Goal: Task Accomplishment & Management: Manage account settings

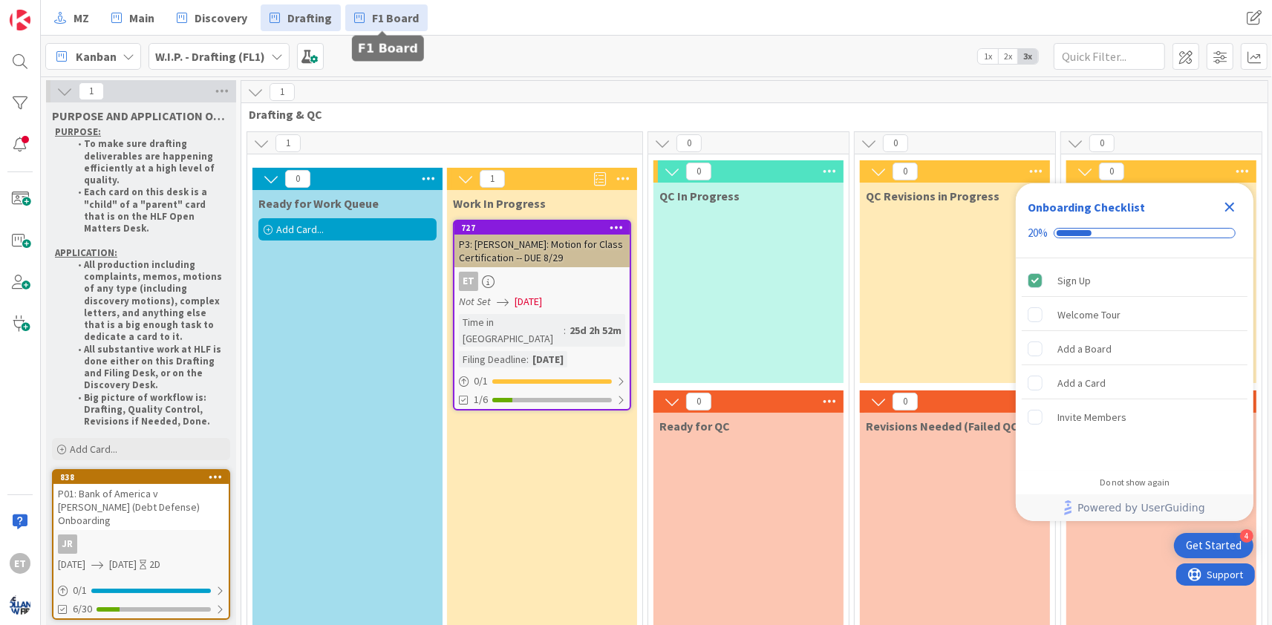
click at [388, 19] on span "F1 Board" at bounding box center [395, 18] width 47 height 18
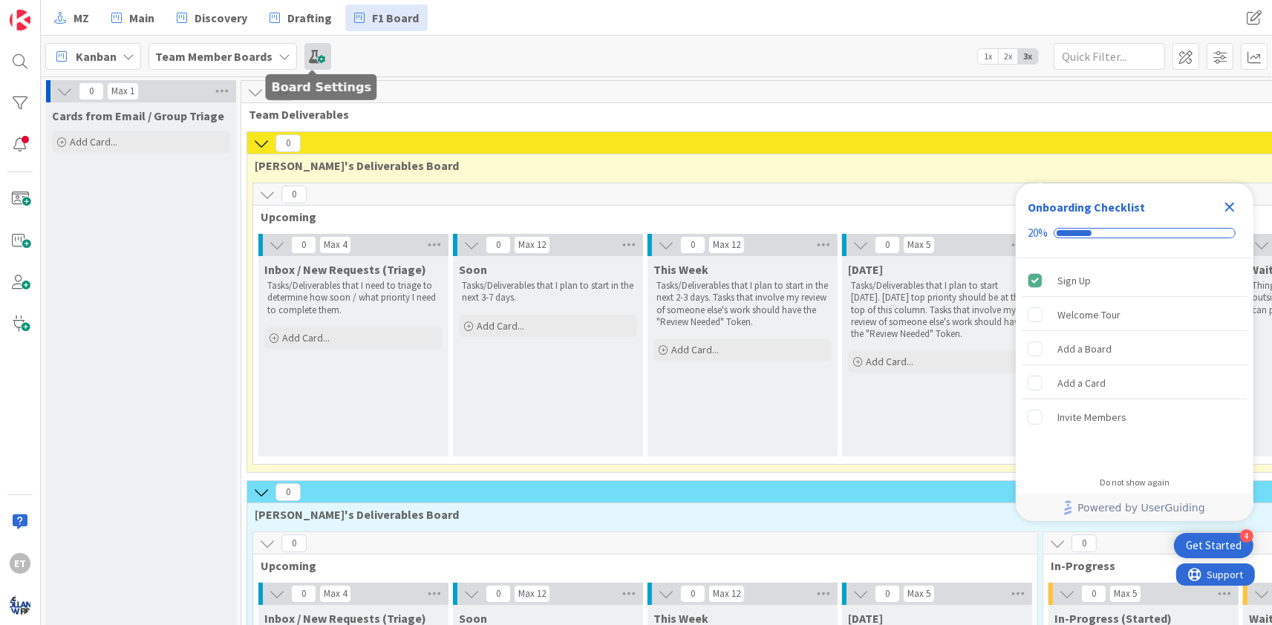
click at [313, 59] on span at bounding box center [317, 56] width 27 height 27
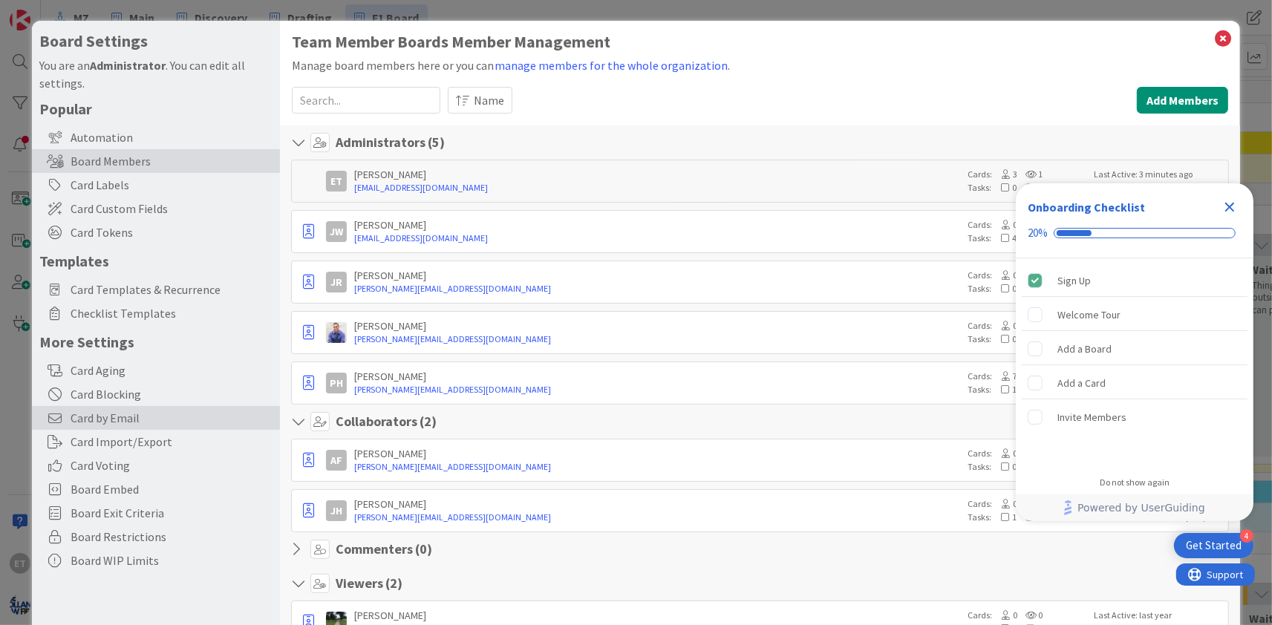
click at [119, 413] on span "Card by Email" at bounding box center [172, 418] width 202 height 18
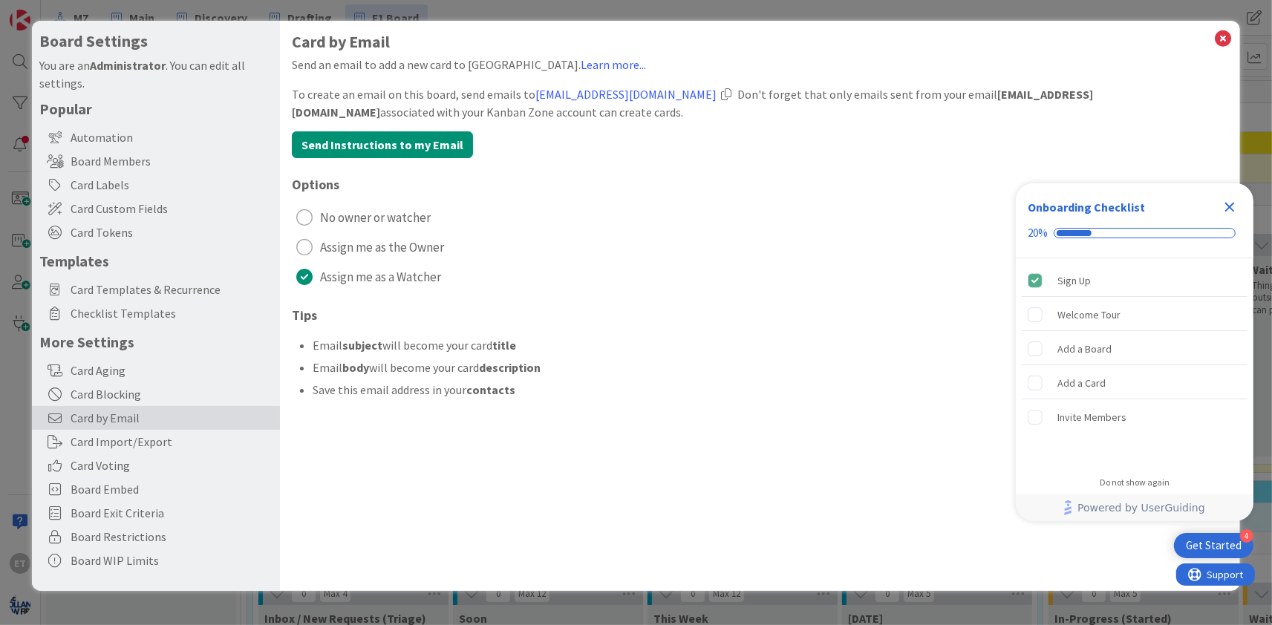
click at [726, 93] on div at bounding box center [726, 94] width 10 height 12
click at [1226, 37] on icon at bounding box center [1222, 38] width 19 height 21
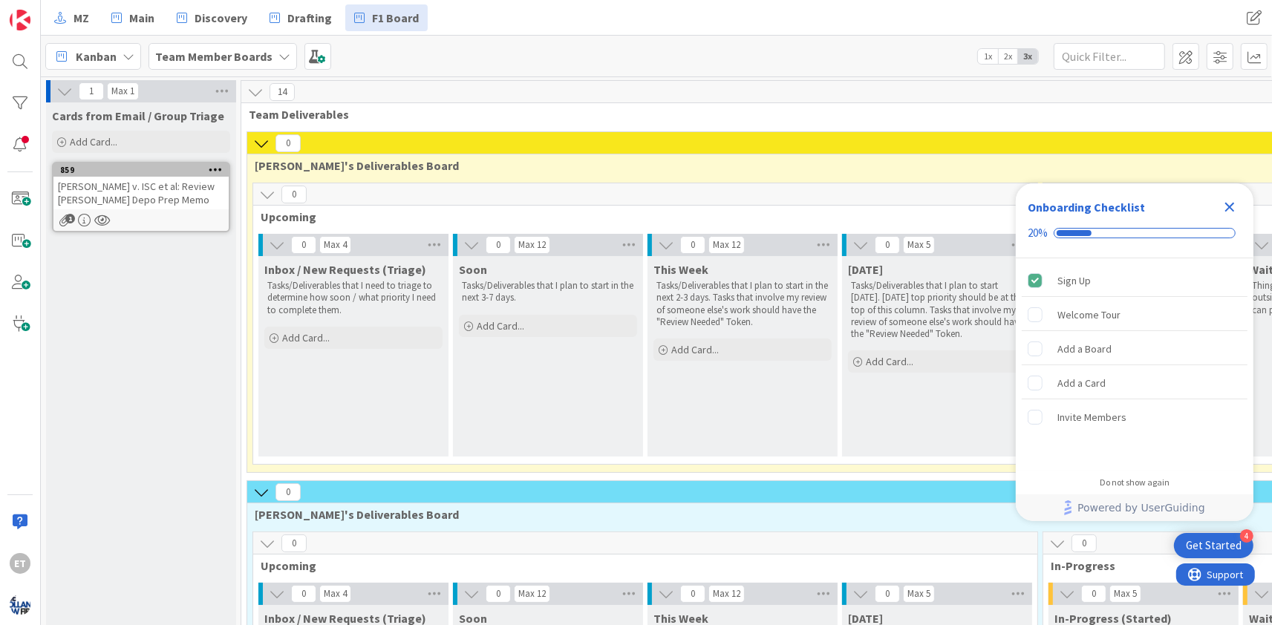
click at [707, 91] on div "14" at bounding box center [1045, 92] width 1609 height 22
click at [143, 183] on div "[PERSON_NAME] v. ISC et al: Review [PERSON_NAME] Depo Prep Memo" at bounding box center [140, 193] width 175 height 33
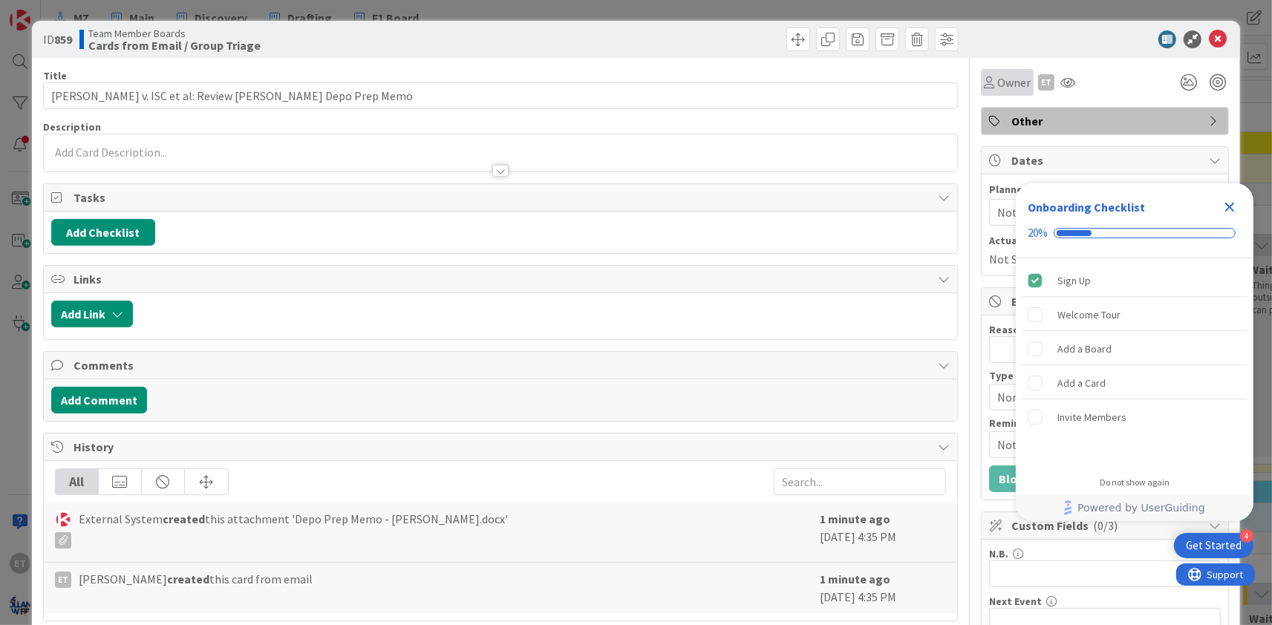
click at [1013, 86] on span "Owner" at bounding box center [1013, 82] width 33 height 18
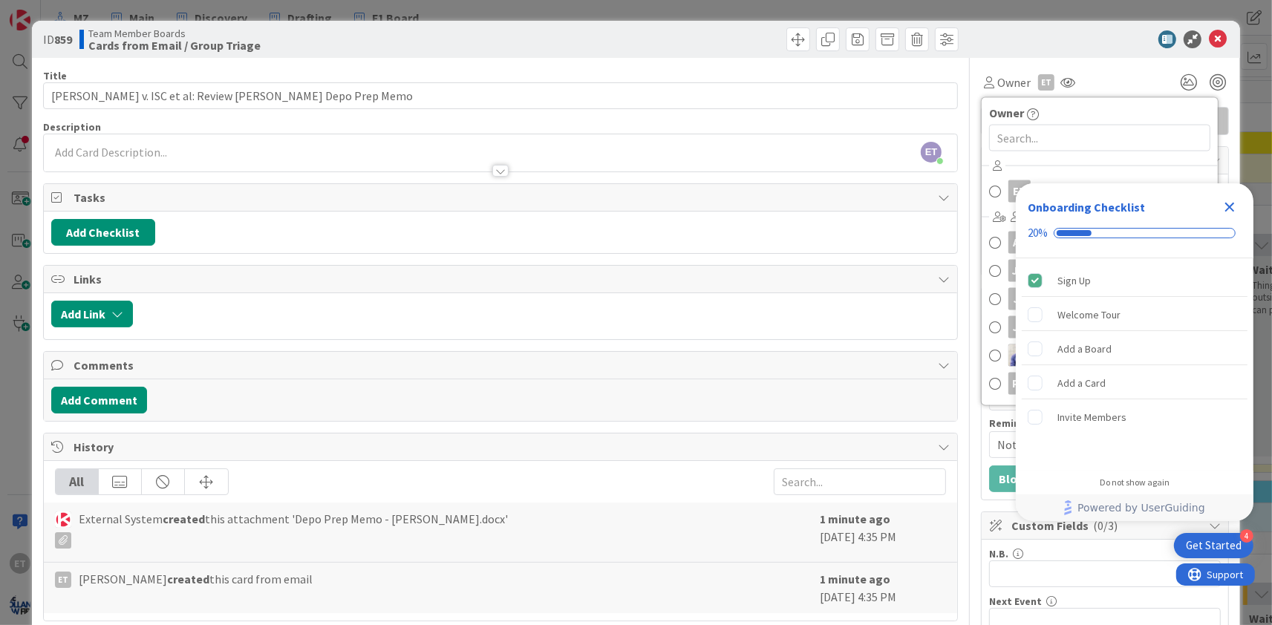
click at [1235, 205] on icon "Close Checklist" at bounding box center [1229, 207] width 18 height 18
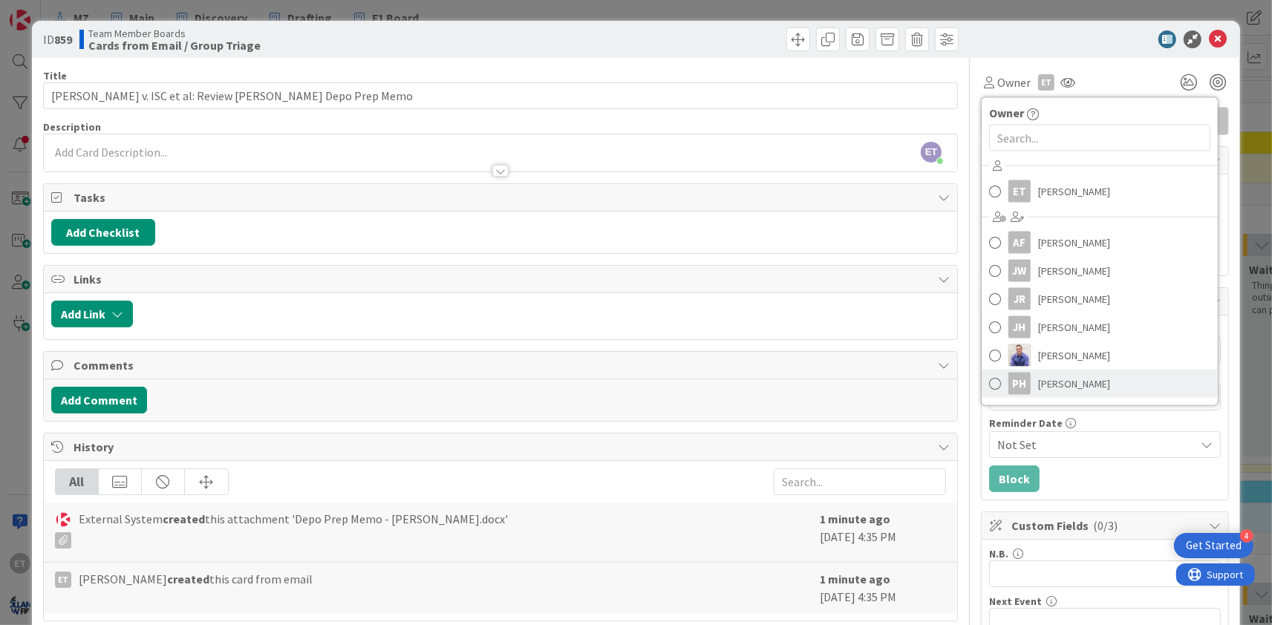
drag, startPoint x: 1073, startPoint y: 386, endPoint x: 998, endPoint y: 373, distance: 76.0
click at [1073, 386] on span "[PERSON_NAME]" at bounding box center [1074, 384] width 72 height 22
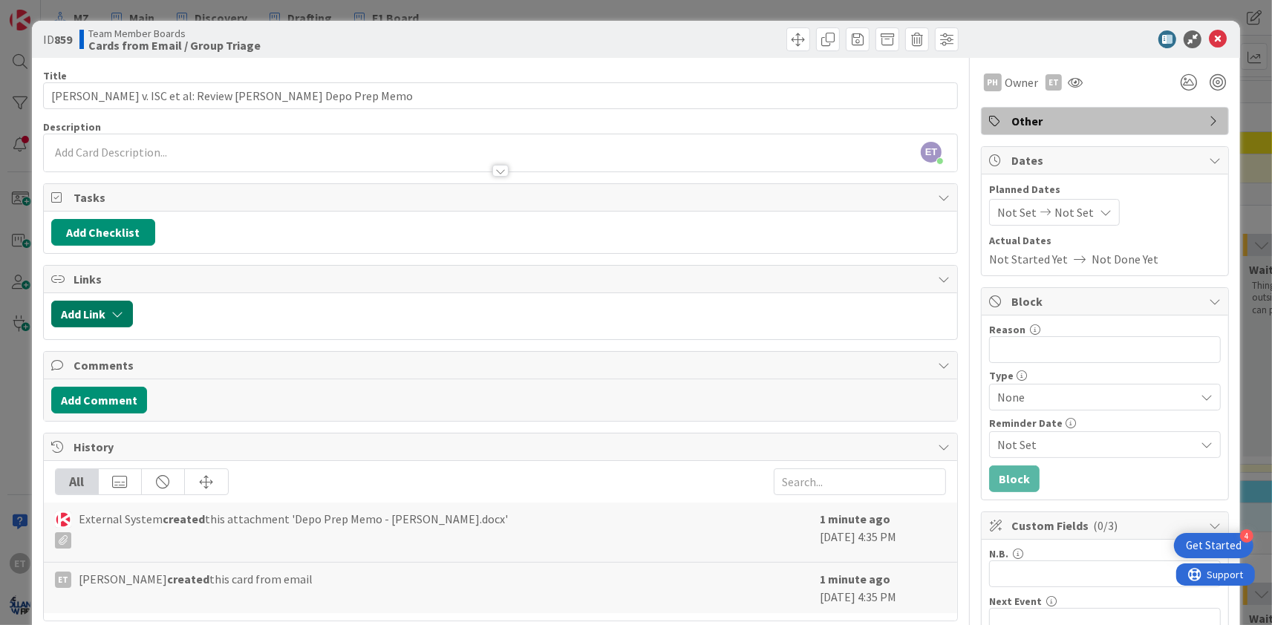
click at [100, 313] on button "Add Link" at bounding box center [92, 314] width 82 height 27
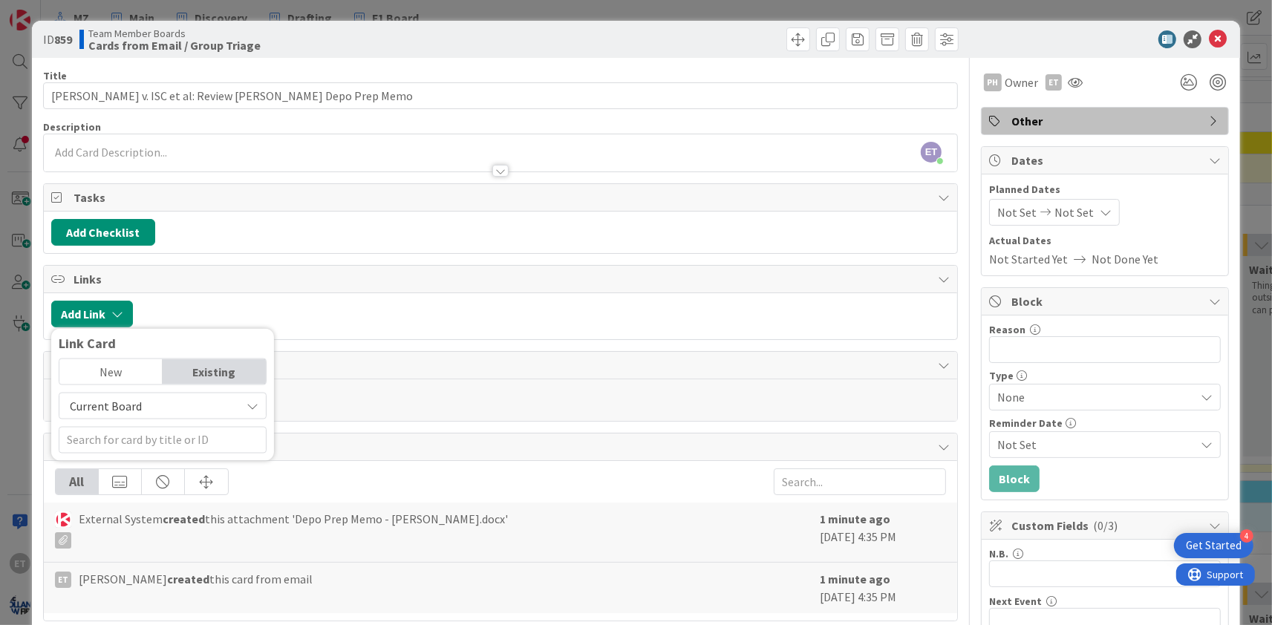
click at [178, 405] on span "Current Board" at bounding box center [150, 406] width 166 height 21
click at [133, 443] on input "text" at bounding box center [163, 440] width 208 height 27
type input "[PERSON_NAME]"
click at [209, 399] on span "Current Board" at bounding box center [150, 406] width 166 height 21
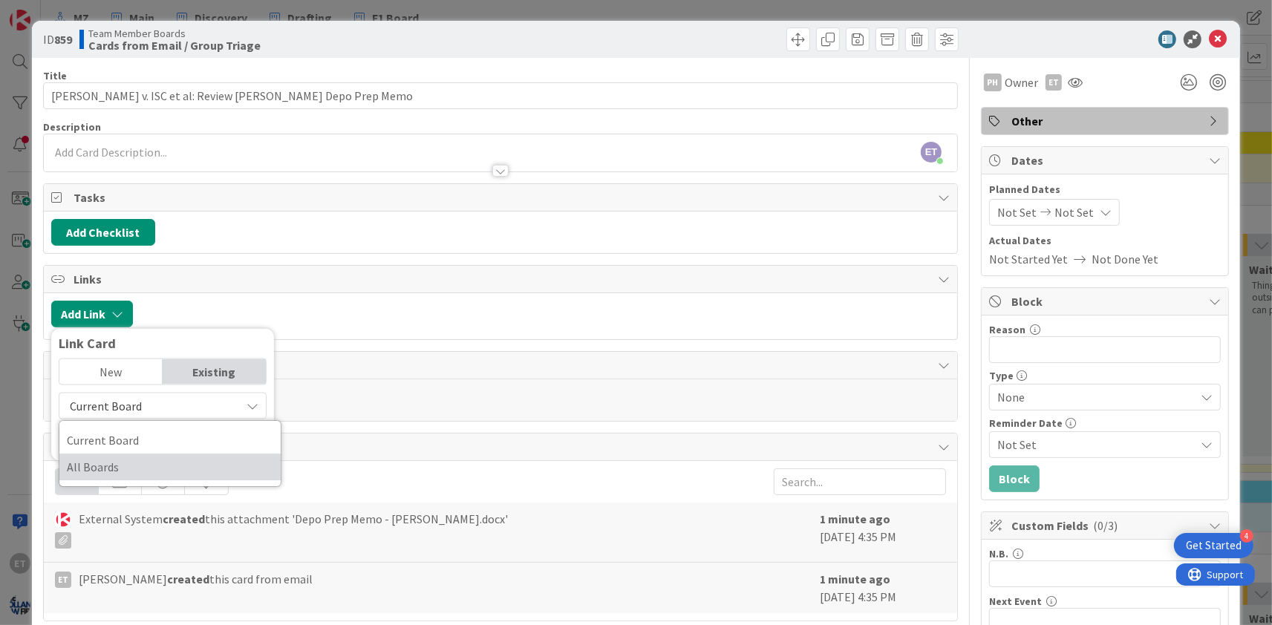
click at [143, 467] on span "All Boards" at bounding box center [170, 467] width 206 height 22
click at [142, 442] on input "[PERSON_NAME]" at bounding box center [163, 440] width 208 height 27
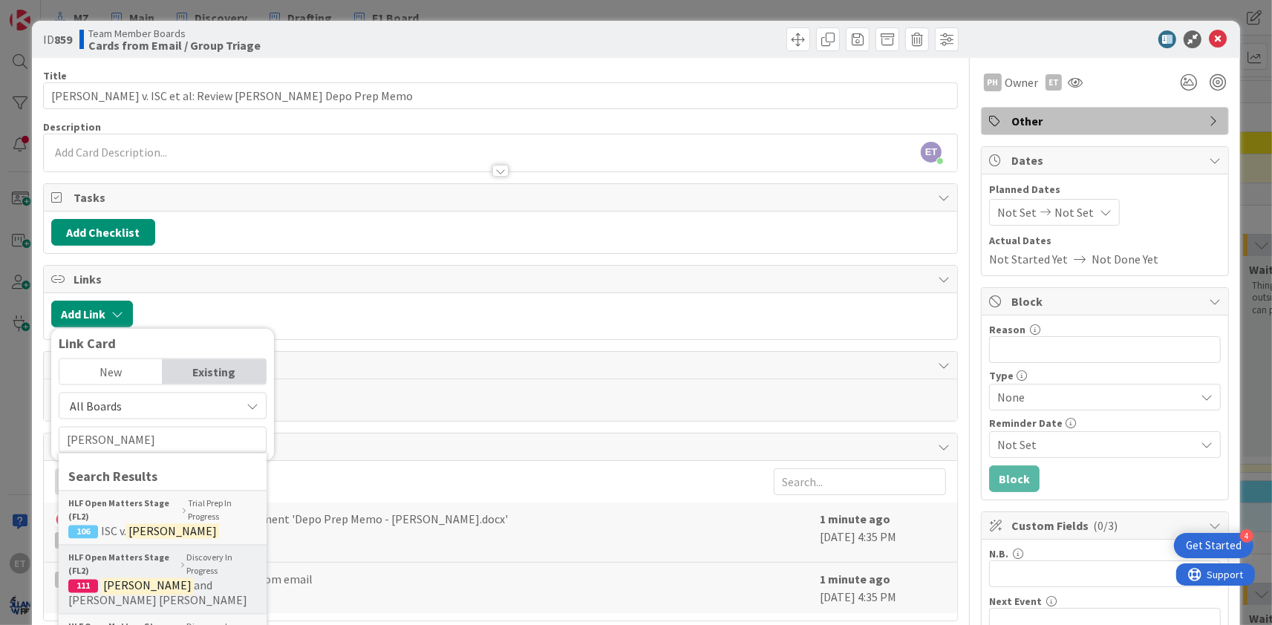
click at [168, 569] on b "HLF Open Matters Stage (FL2)" at bounding box center [123, 565] width 110 height 27
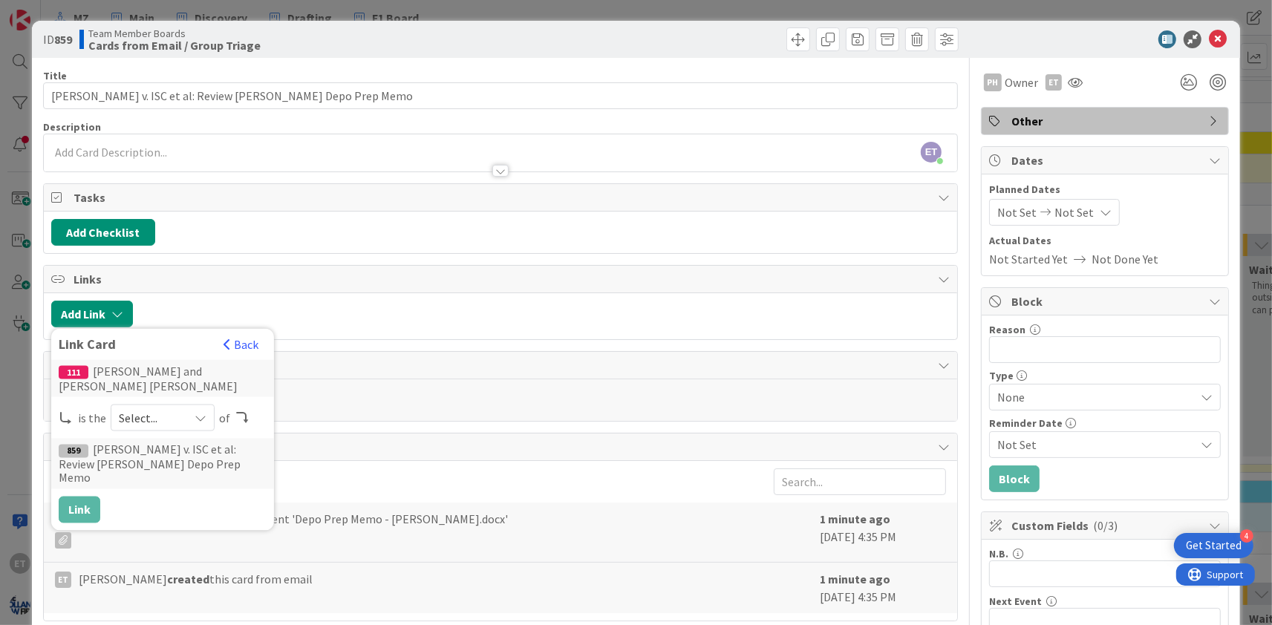
click at [142, 414] on span "Select..." at bounding box center [150, 418] width 62 height 21
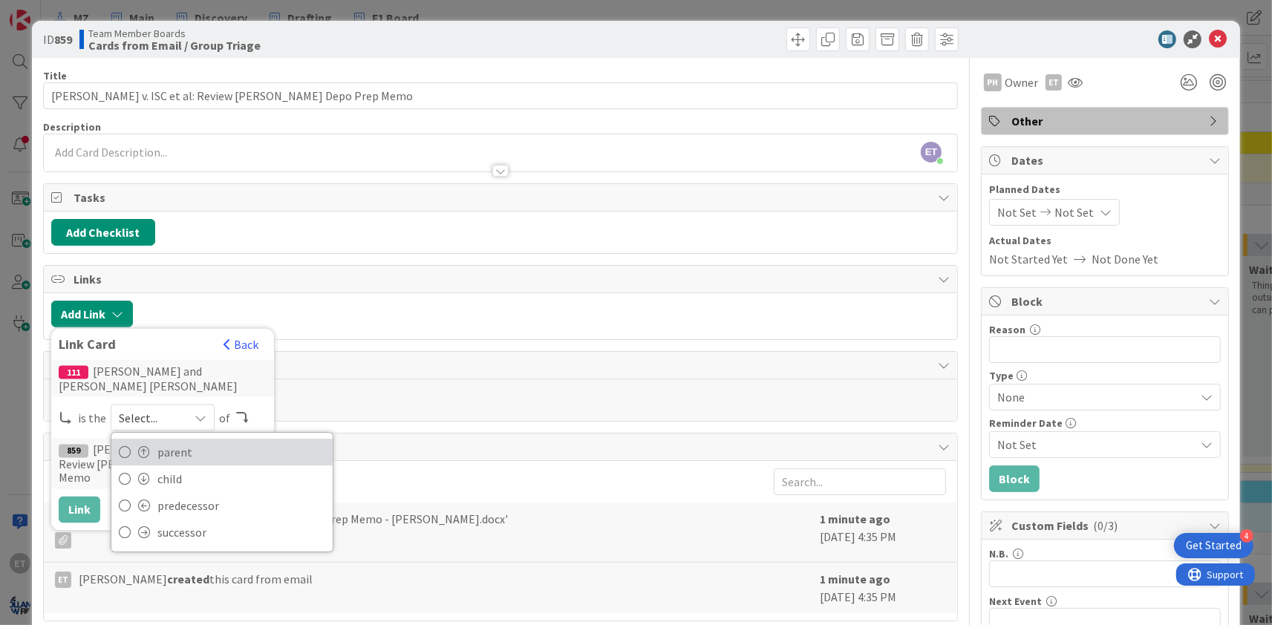
click at [154, 445] on link "parent" at bounding box center [221, 452] width 221 height 27
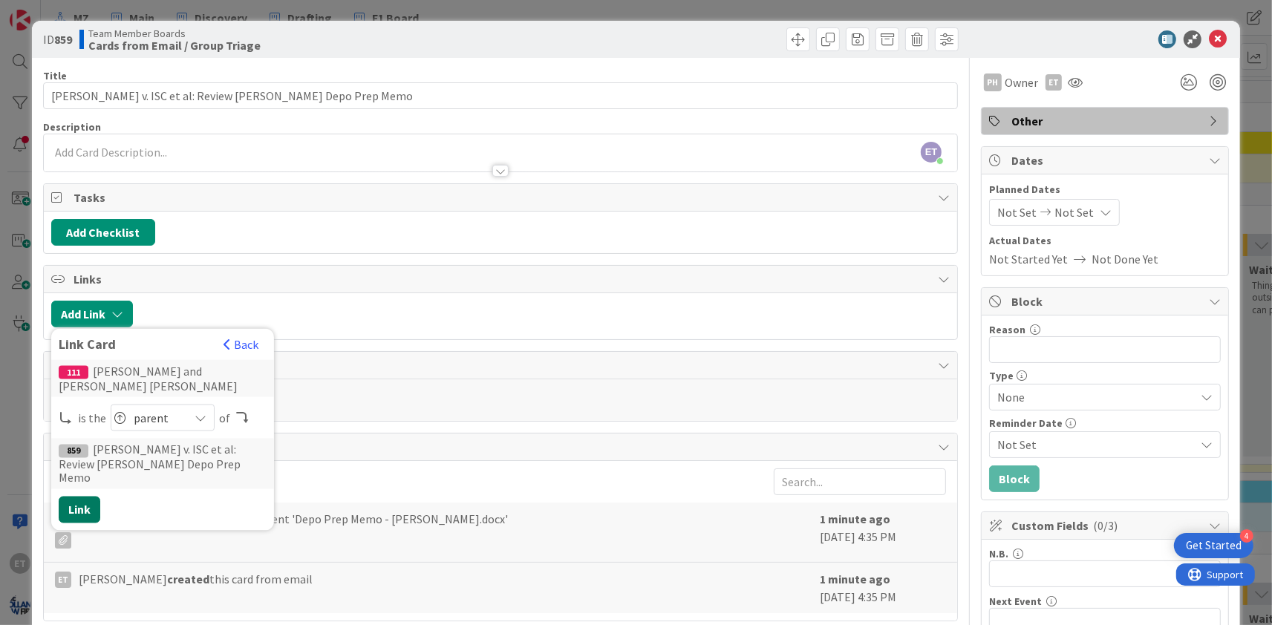
click at [86, 497] on button "Link" at bounding box center [80, 510] width 42 height 27
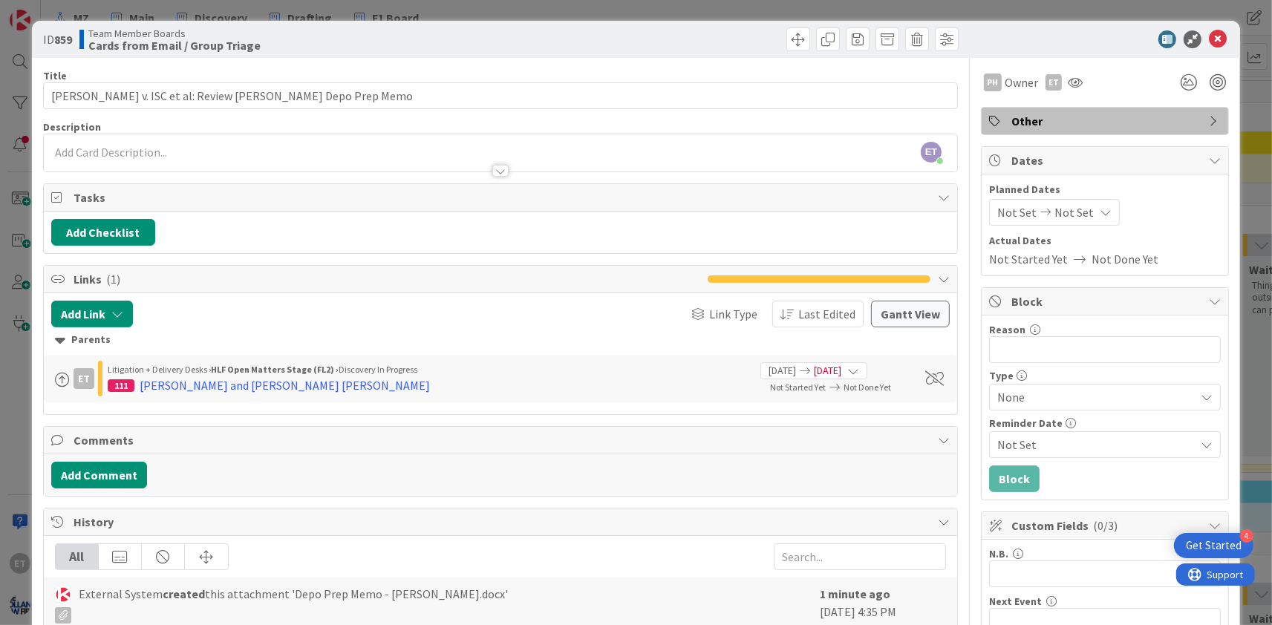
click at [1092, 215] on div "Not Set Not Set" at bounding box center [1054, 212] width 131 height 27
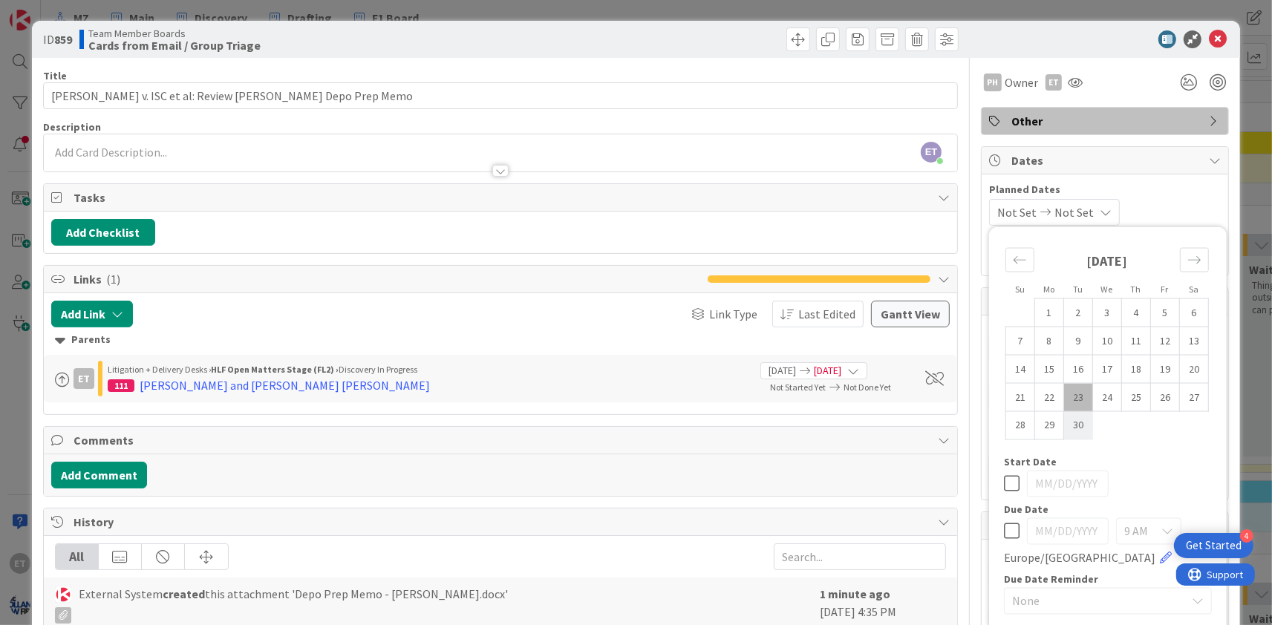
click at [1083, 426] on td "30" at bounding box center [1078, 425] width 29 height 28
type input "[DATE]"
click at [1219, 36] on icon at bounding box center [1218, 39] width 18 height 18
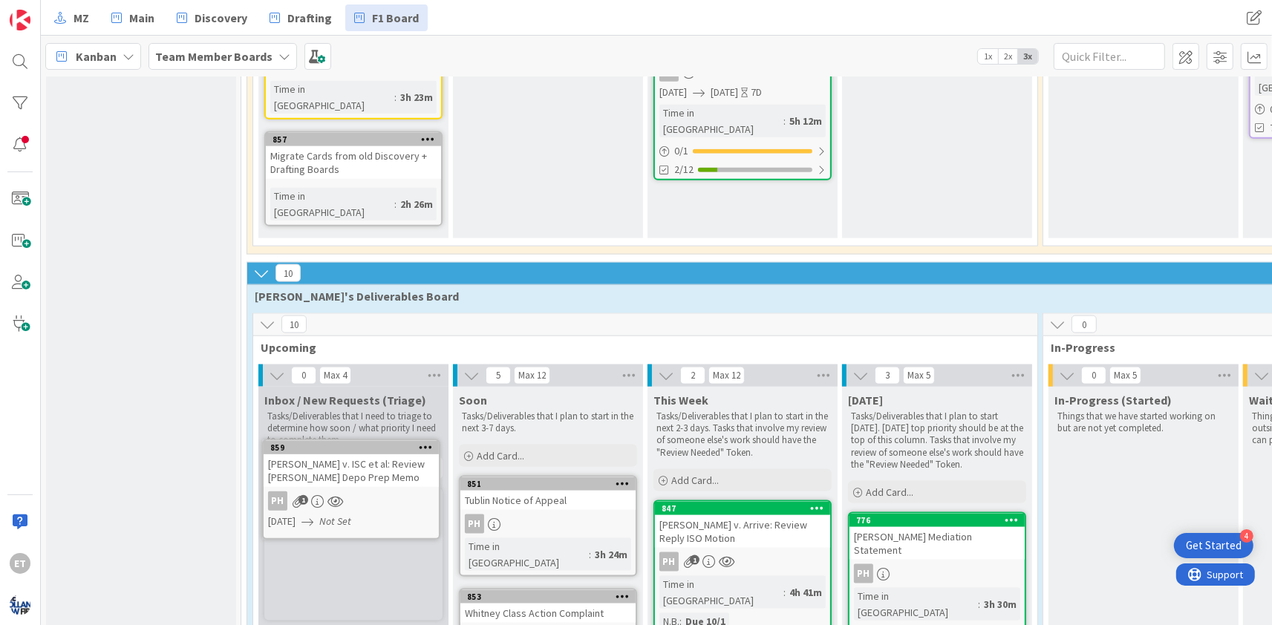
scroll to position [1756, 0]
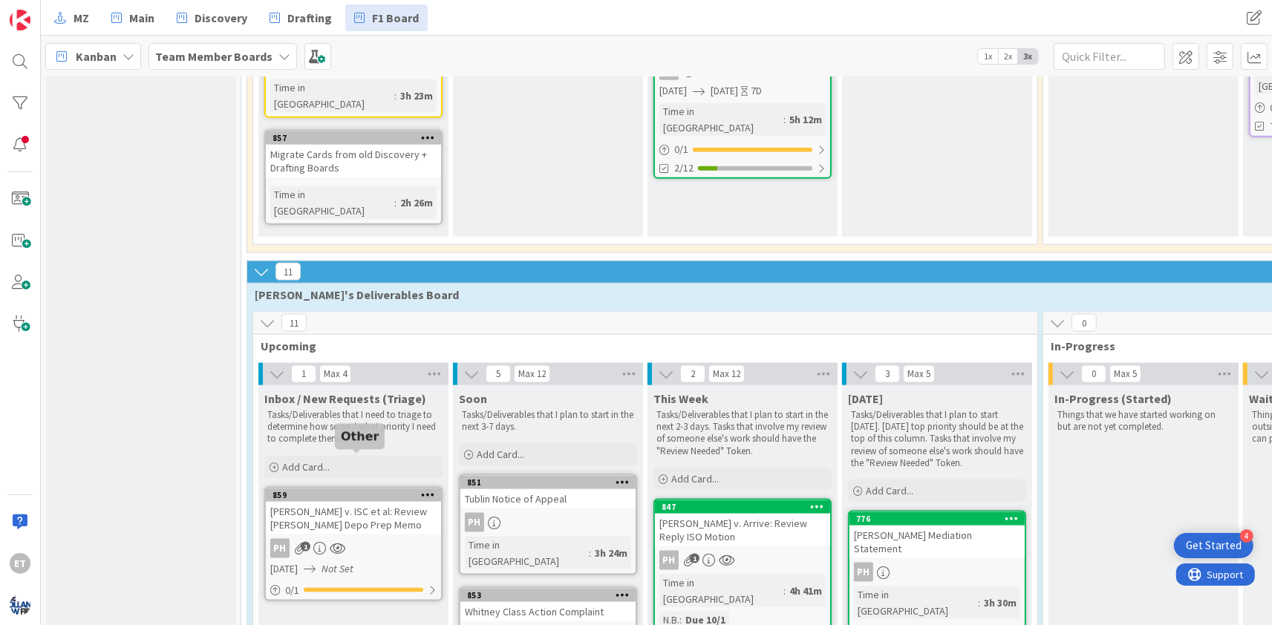
click at [341, 490] on div "859" at bounding box center [356, 495] width 169 height 10
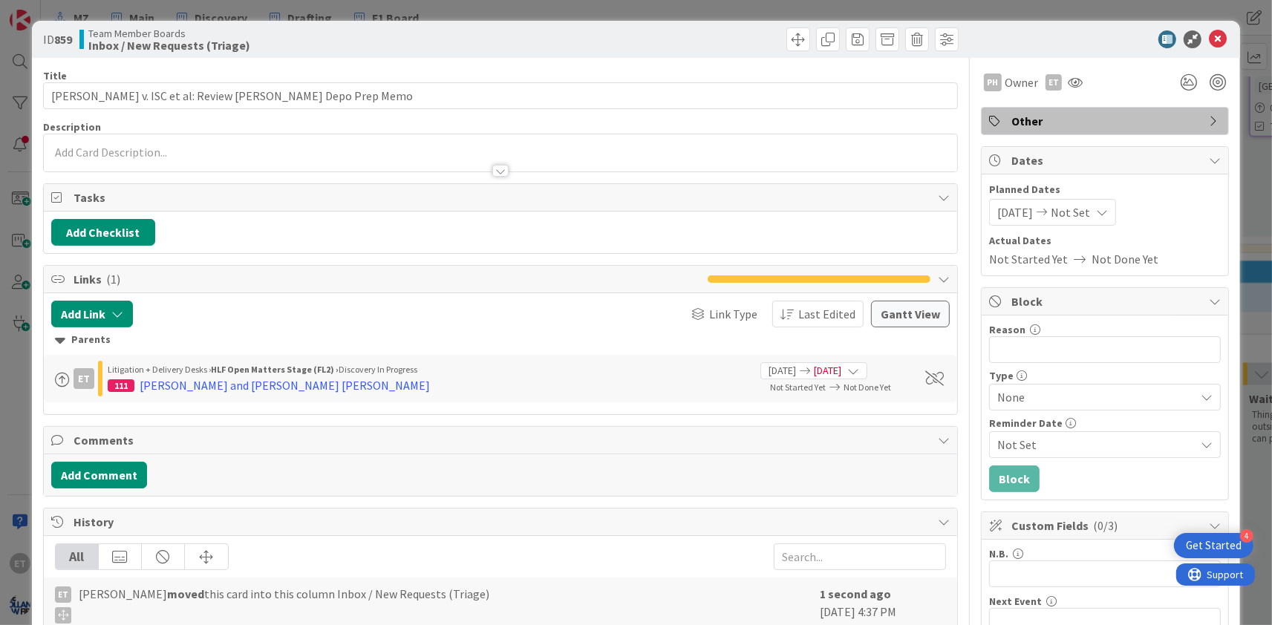
click at [1058, 125] on span "Other" at bounding box center [1106, 121] width 190 height 18
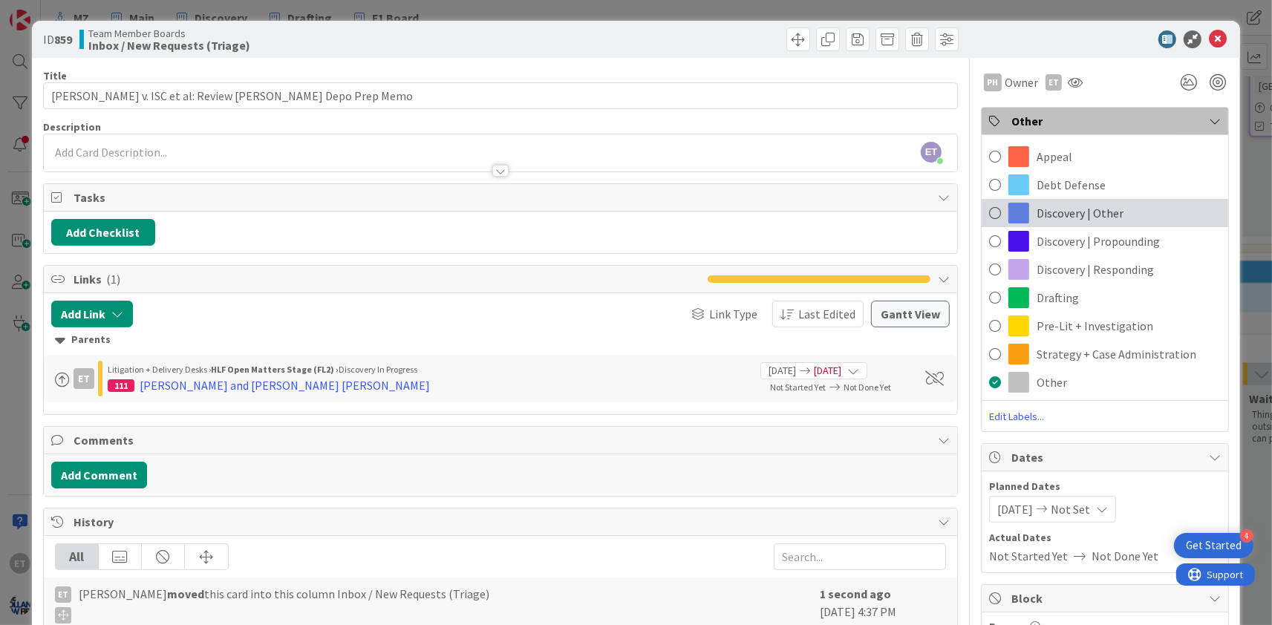
click at [1050, 209] on span "Discovery | Other" at bounding box center [1079, 213] width 87 height 18
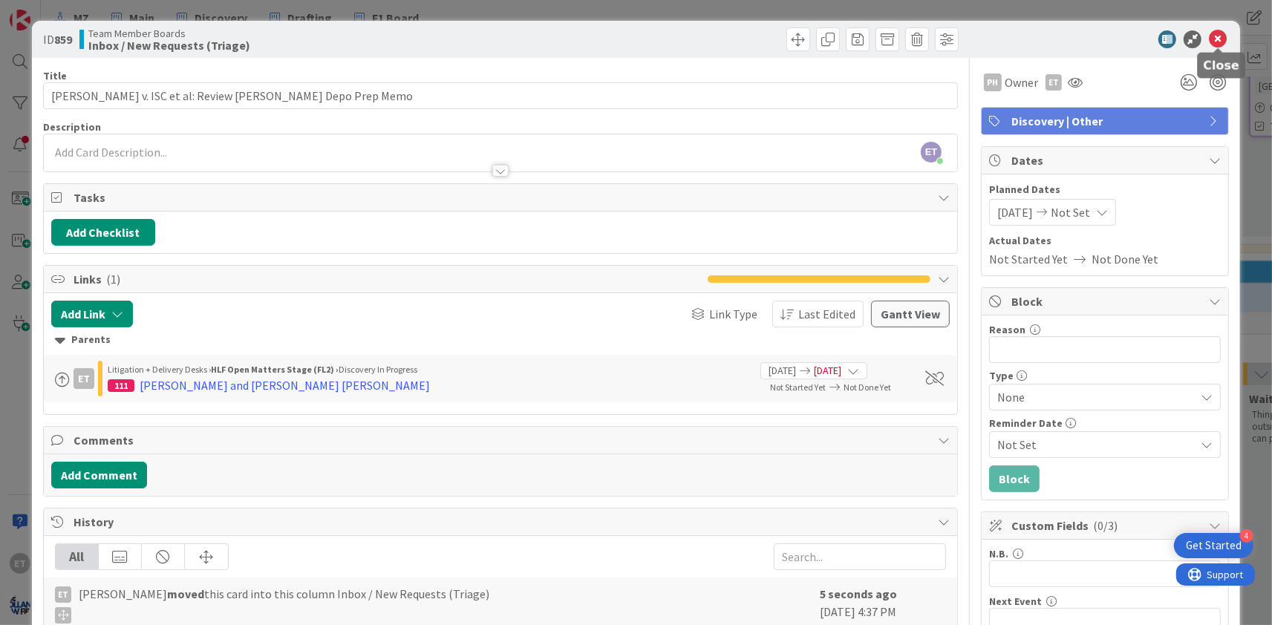
click at [1220, 36] on icon at bounding box center [1218, 39] width 18 height 18
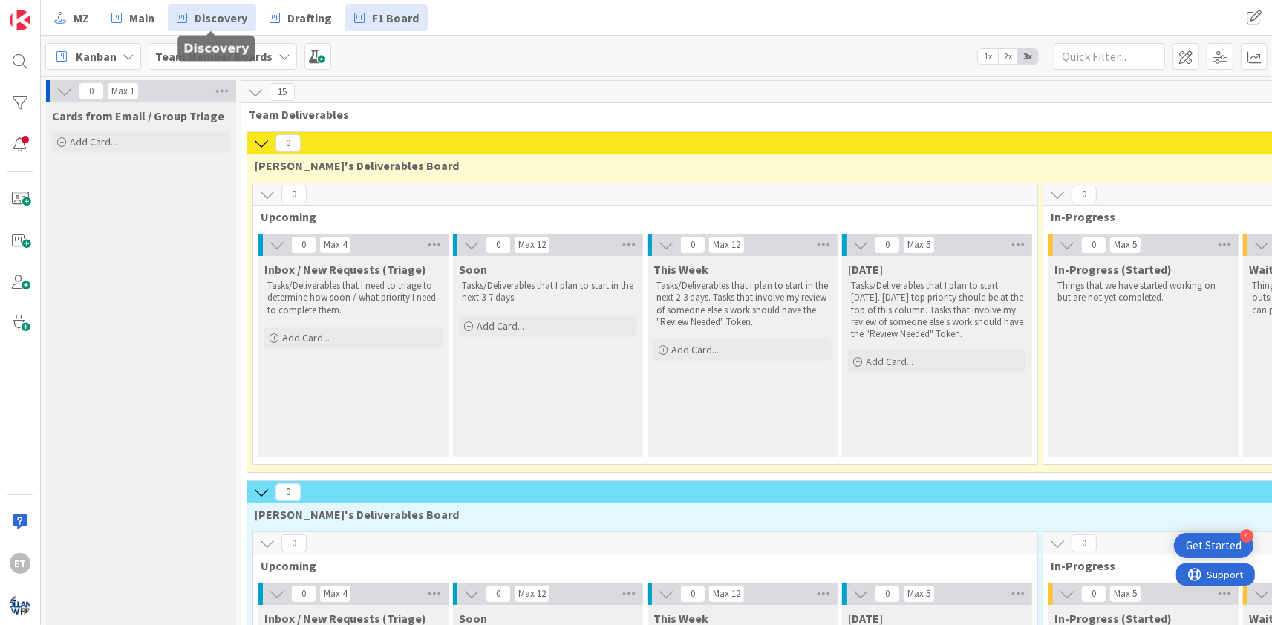
click at [198, 16] on span "Discovery" at bounding box center [220, 18] width 53 height 18
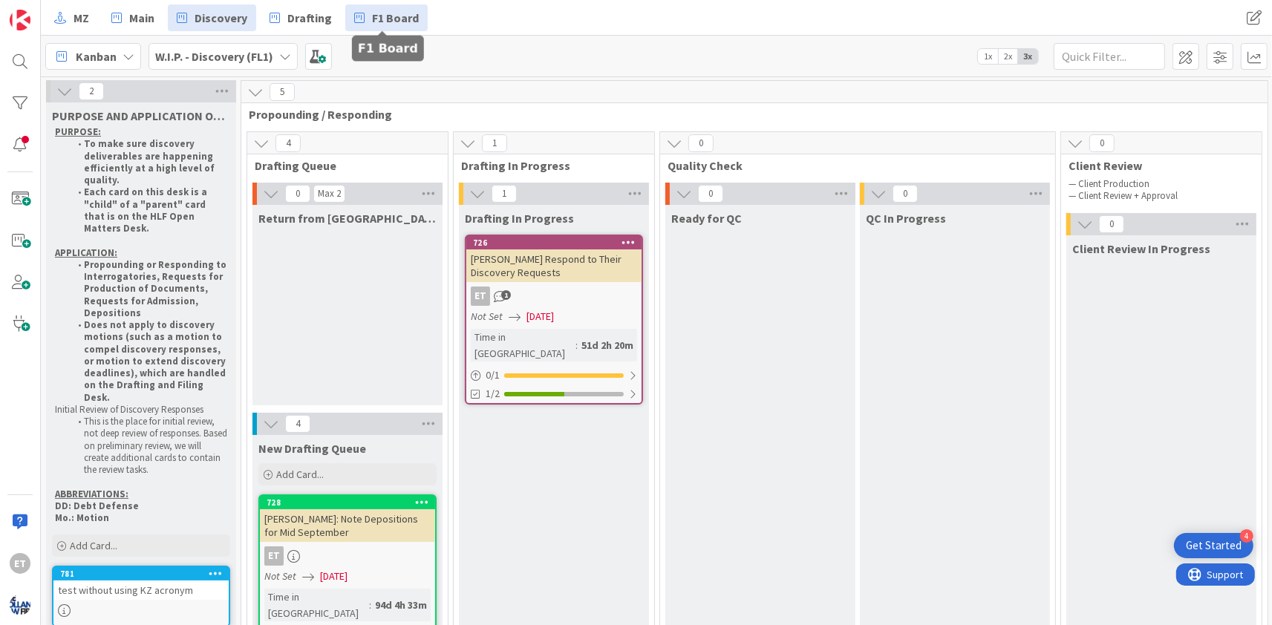
click at [367, 16] on link "F1 Board" at bounding box center [386, 17] width 82 height 27
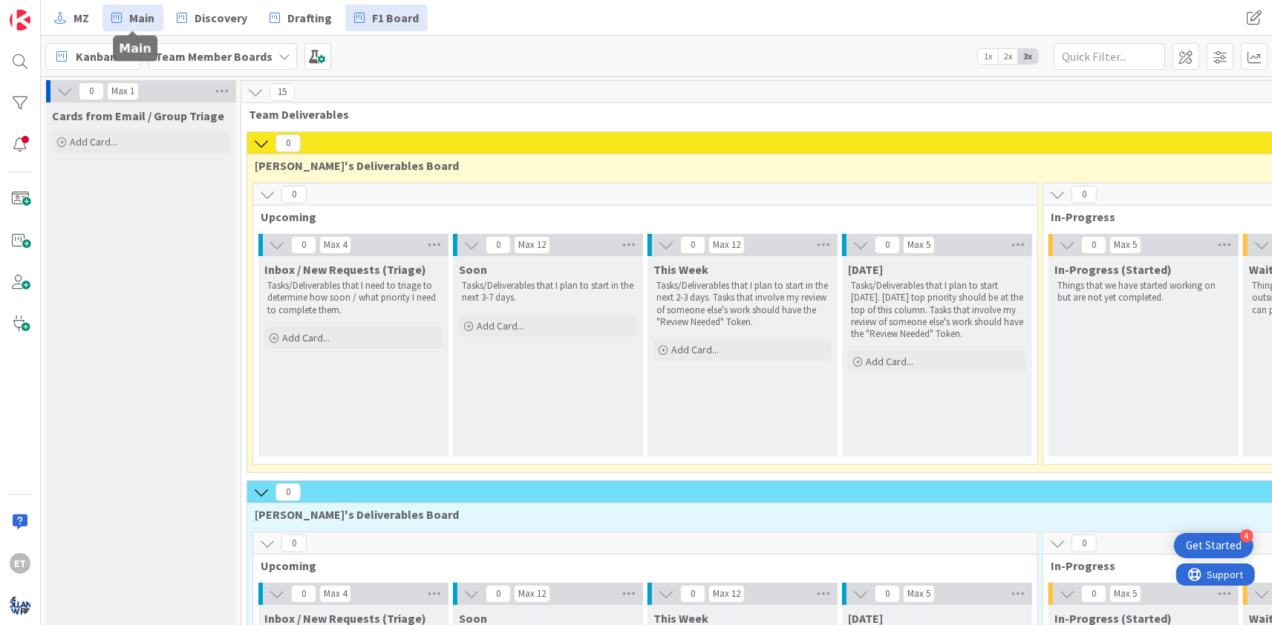
click at [148, 21] on span "Main" at bounding box center [141, 18] width 25 height 18
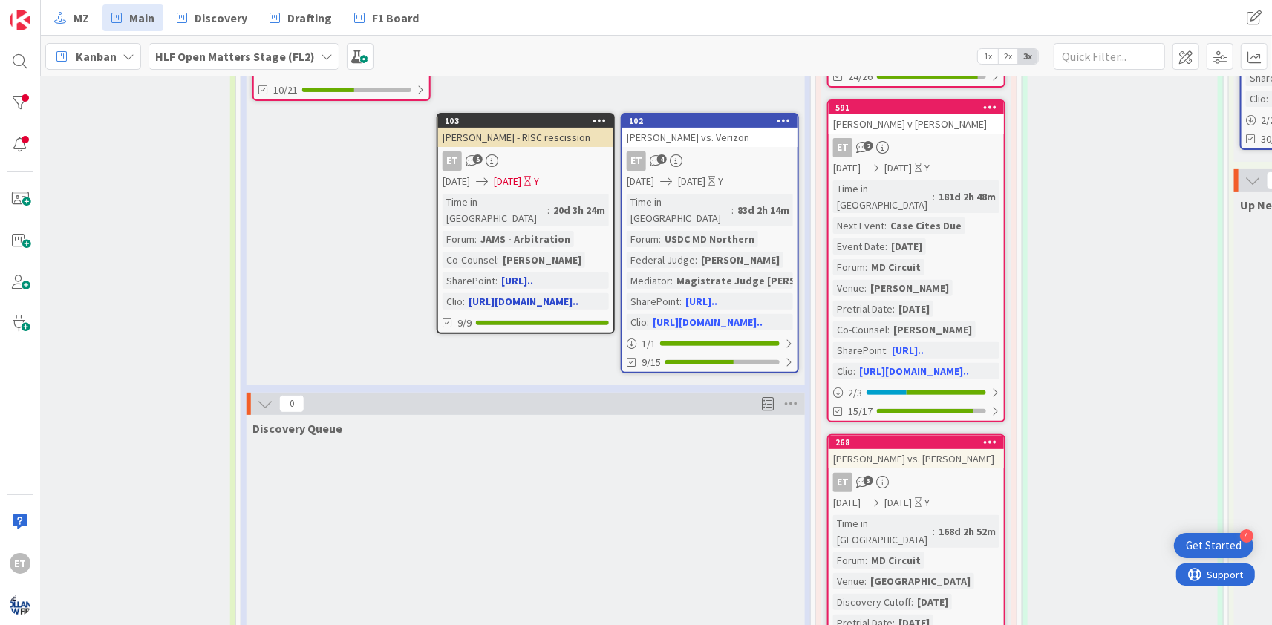
scroll to position [0, 1032]
